Goal: Task Accomplishment & Management: Use online tool/utility

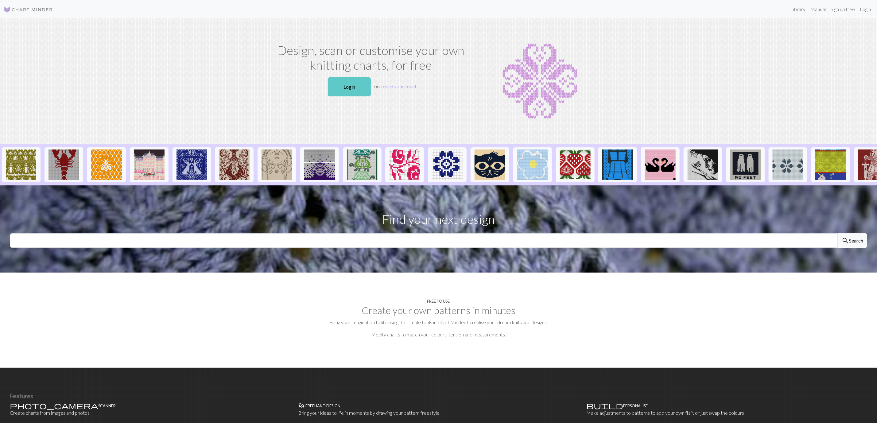
click at [354, 88] on link "Login" at bounding box center [349, 86] width 43 height 19
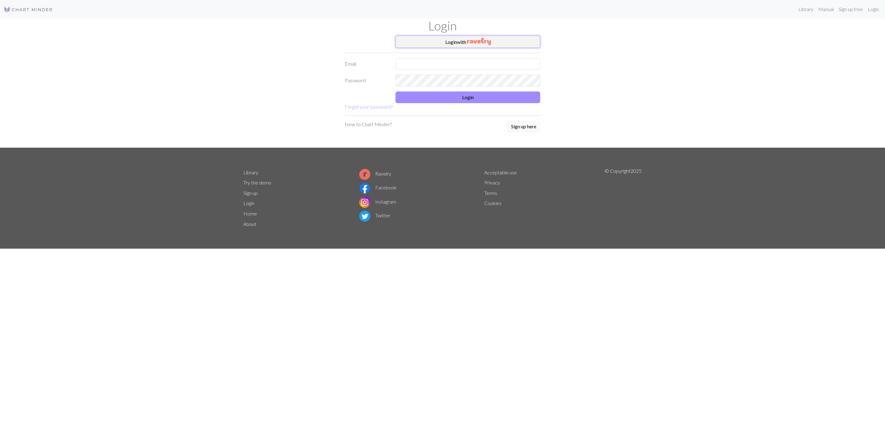
click at [465, 45] on button "Login with" at bounding box center [467, 42] width 145 height 12
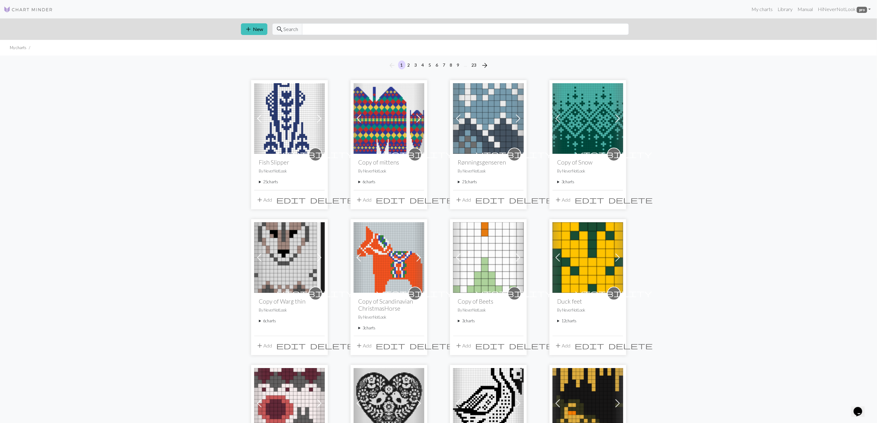
click at [274, 183] on summary "25 charts" at bounding box center [289, 182] width 61 height 6
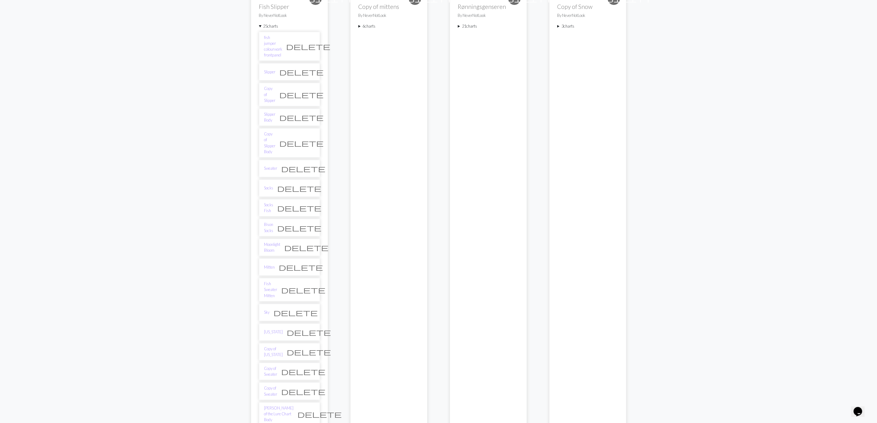
scroll to position [107, 0]
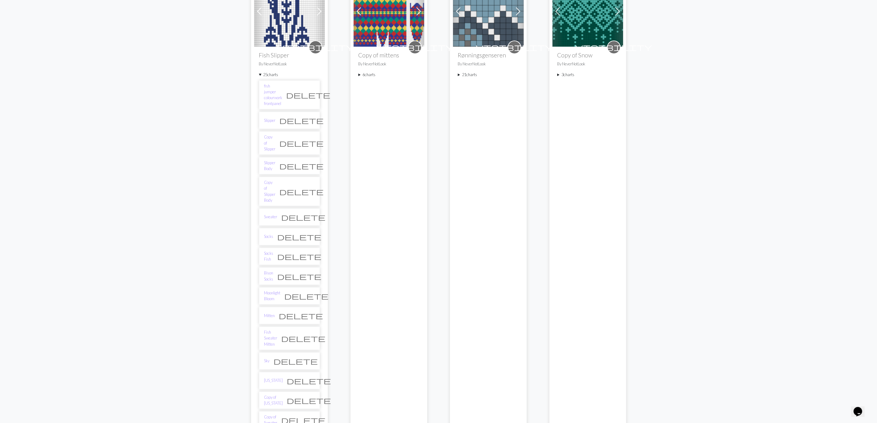
click at [372, 76] on summary "6 charts" at bounding box center [389, 75] width 61 height 6
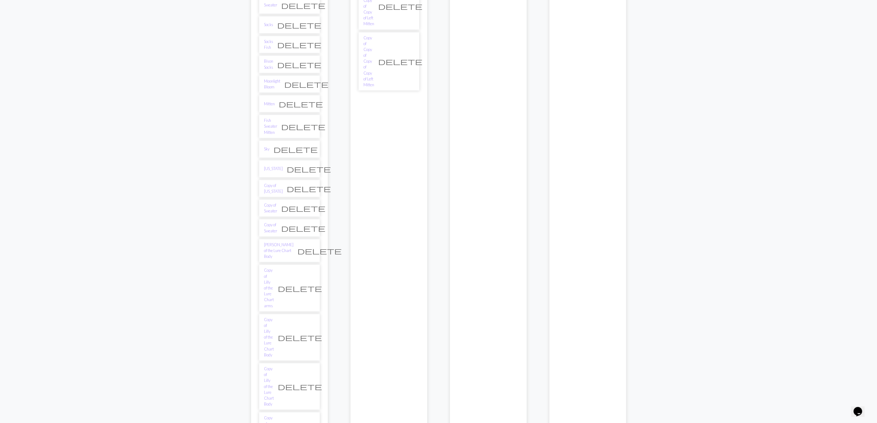
scroll to position [322, 0]
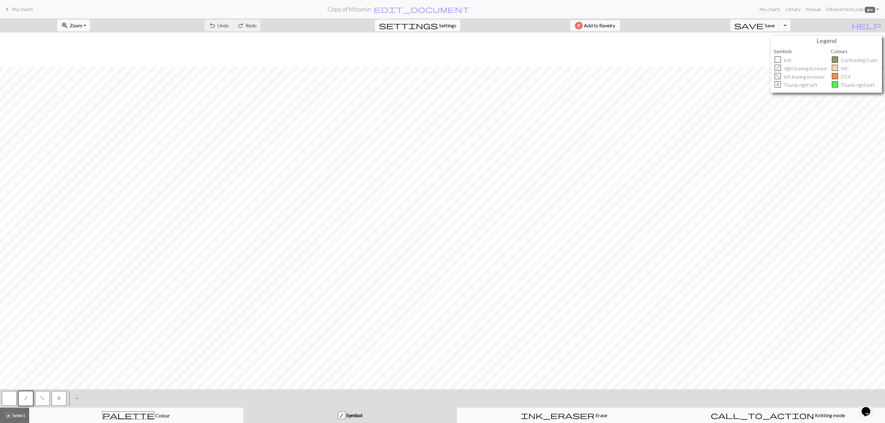
scroll to position [34, 0]
click at [201, 414] on div "palette Colour Colour" at bounding box center [136, 416] width 206 height 8
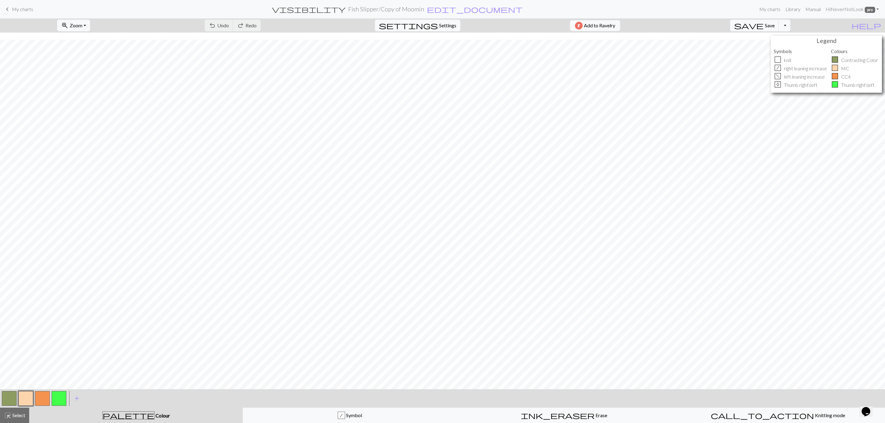
click at [9, 400] on button "button" at bounding box center [9, 398] width 15 height 15
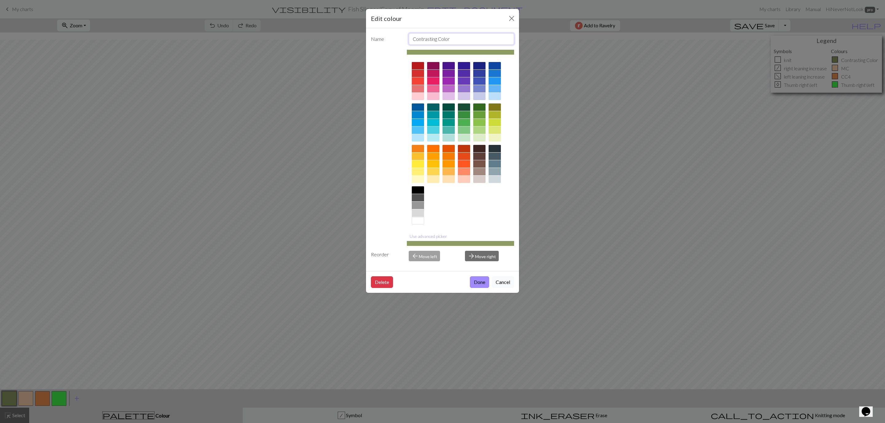
drag, startPoint x: 460, startPoint y: 45, endPoint x: 379, endPoint y: 41, distance: 81.2
click at [379, 41] on div "Name Contrasting Color" at bounding box center [442, 39] width 150 height 12
type input "C1"
click button "Done" at bounding box center [479, 282] width 19 height 12
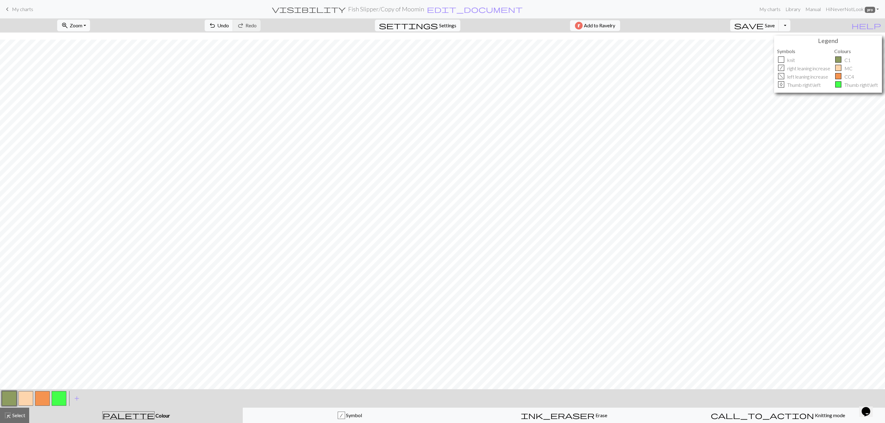
click at [21, 401] on button "button" at bounding box center [25, 398] width 15 height 15
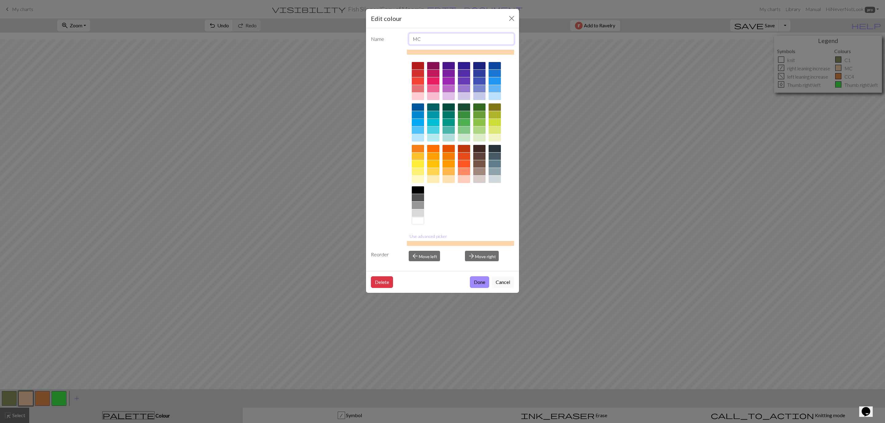
drag, startPoint x: 425, startPoint y: 39, endPoint x: 391, endPoint y: 44, distance: 34.5
click at [391, 44] on div "Name MC" at bounding box center [442, 39] width 150 height 12
type input "C2"
click button "Done" at bounding box center [479, 282] width 19 height 12
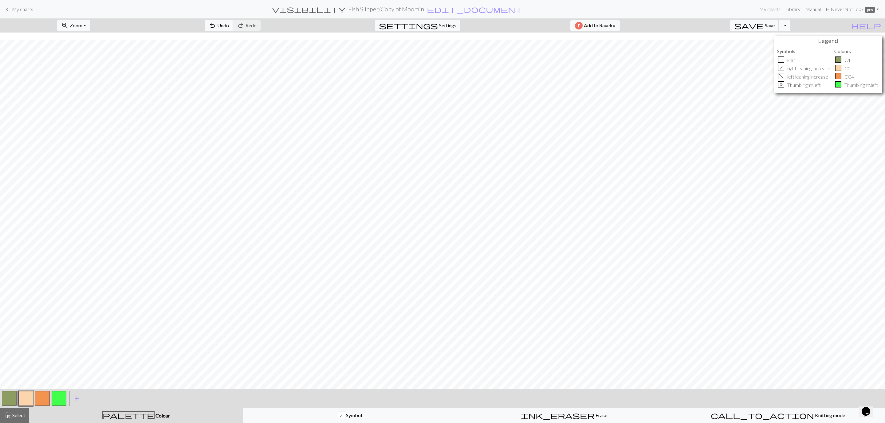
click at [46, 400] on button "button" at bounding box center [42, 398] width 15 height 15
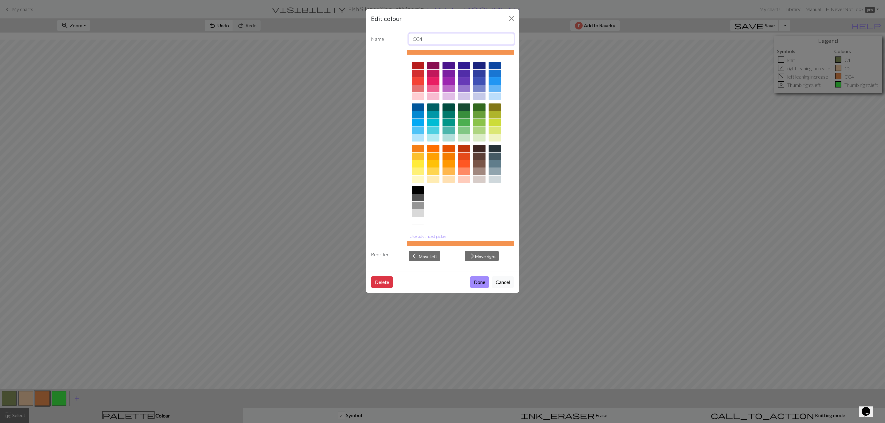
drag, startPoint x: 430, startPoint y: 40, endPoint x: 390, endPoint y: 38, distance: 40.6
click at [390, 38] on div "Name CC4" at bounding box center [442, 39] width 150 height 12
type input "C3"
click button "Done" at bounding box center [479, 282] width 19 height 12
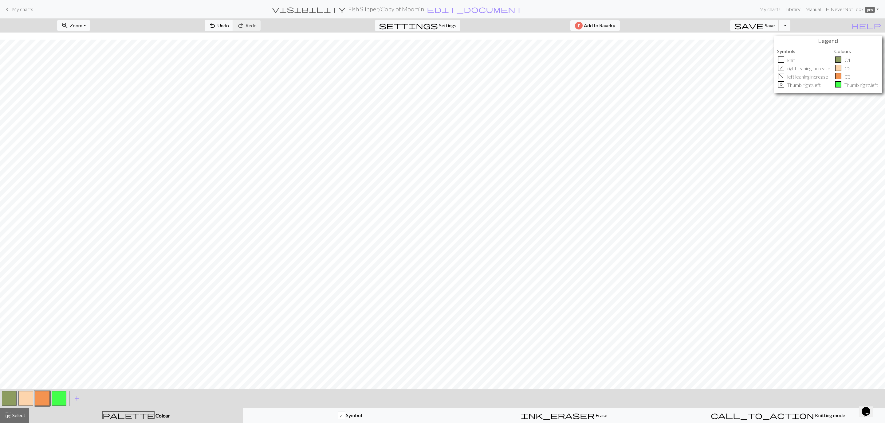
click at [7, 398] on button "button" at bounding box center [9, 398] width 15 height 15
click at [8, 398] on button "button" at bounding box center [9, 398] width 15 height 15
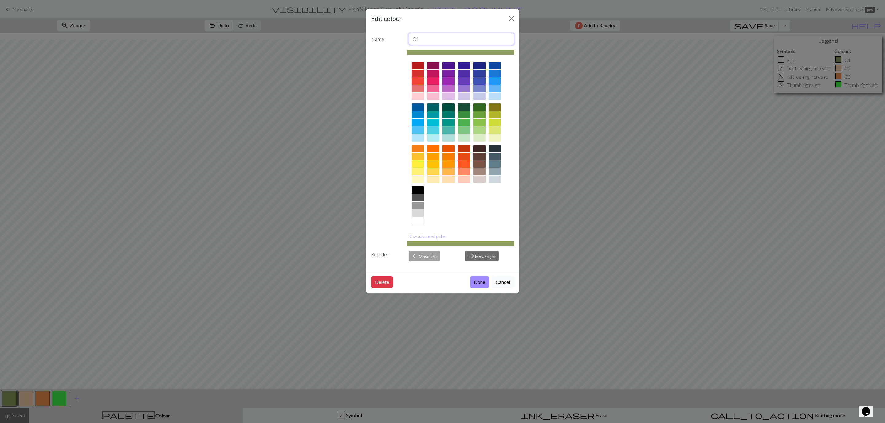
click at [455, 34] on input "C1" at bounding box center [461, 39] width 106 height 12
type input "C1 Green"
click at [482, 286] on button "Done" at bounding box center [479, 282] width 19 height 12
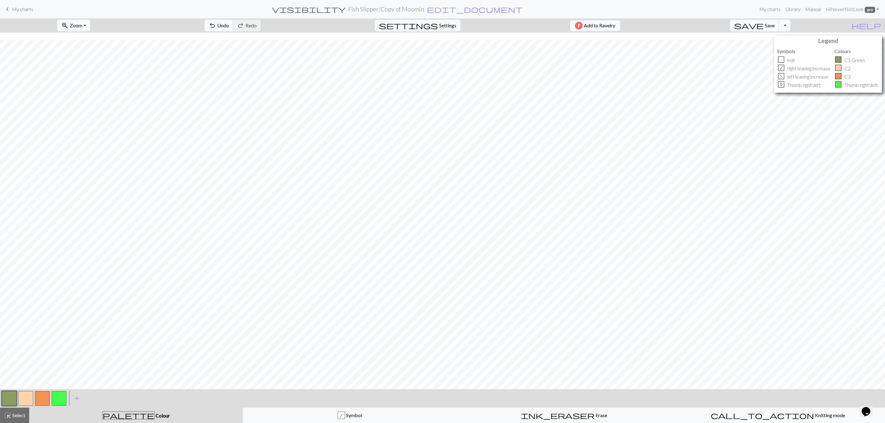
click at [23, 398] on button "button" at bounding box center [25, 398] width 15 height 15
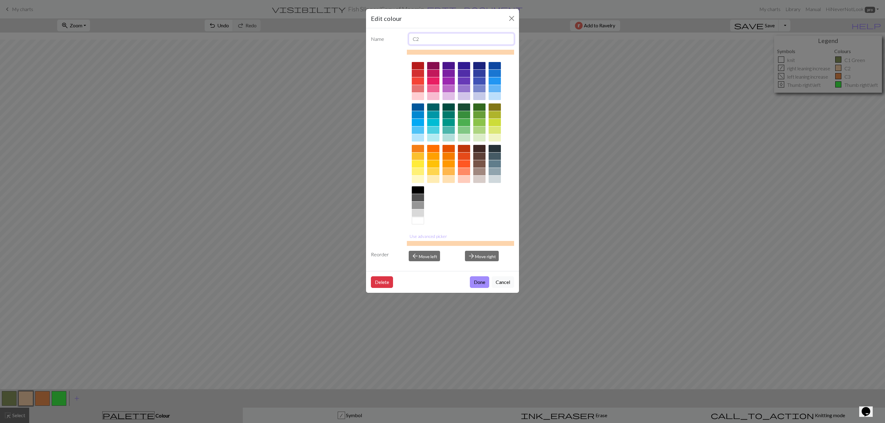
click at [441, 41] on input "C2" at bounding box center [461, 39] width 106 height 12
type input "C2 Beige"
click button "Done" at bounding box center [479, 282] width 19 height 12
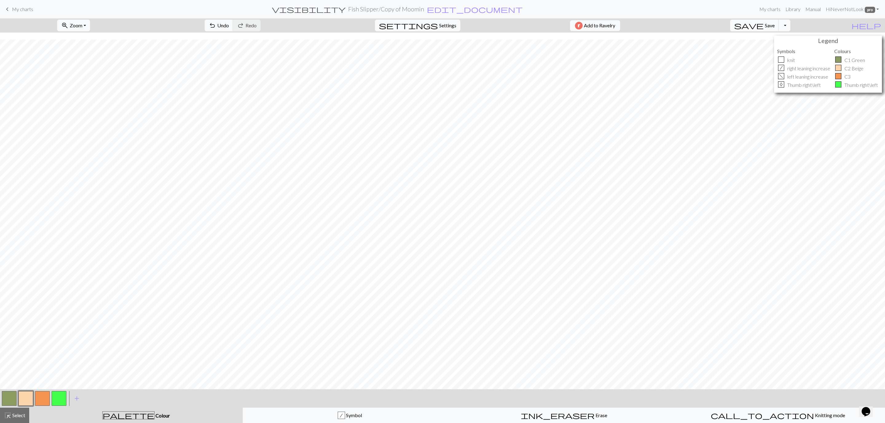
click at [45, 393] on button "button" at bounding box center [42, 398] width 15 height 15
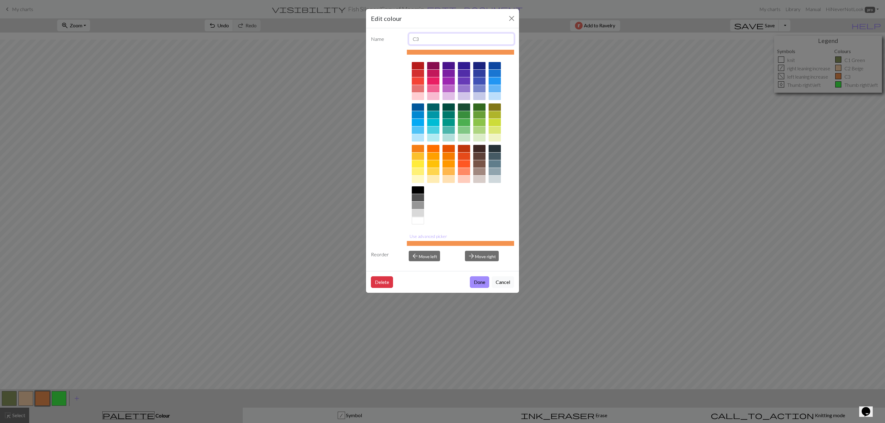
click at [434, 34] on input "C3" at bounding box center [461, 39] width 106 height 12
type input "C3 Orange"
click button "Done" at bounding box center [479, 282] width 19 height 12
